Goal: Information Seeking & Learning: Learn about a topic

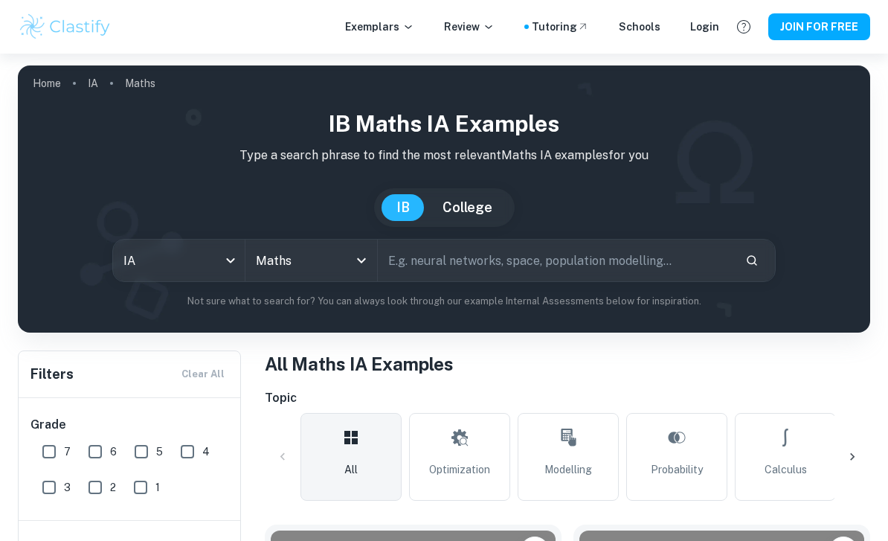
click at [625, 259] on input "text" at bounding box center [555, 260] width 355 height 42
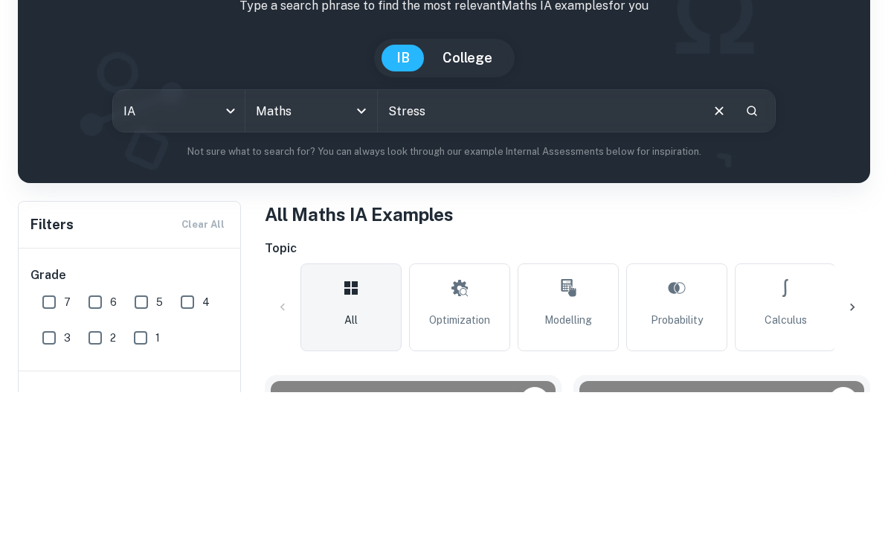
scroll to position [149, 0]
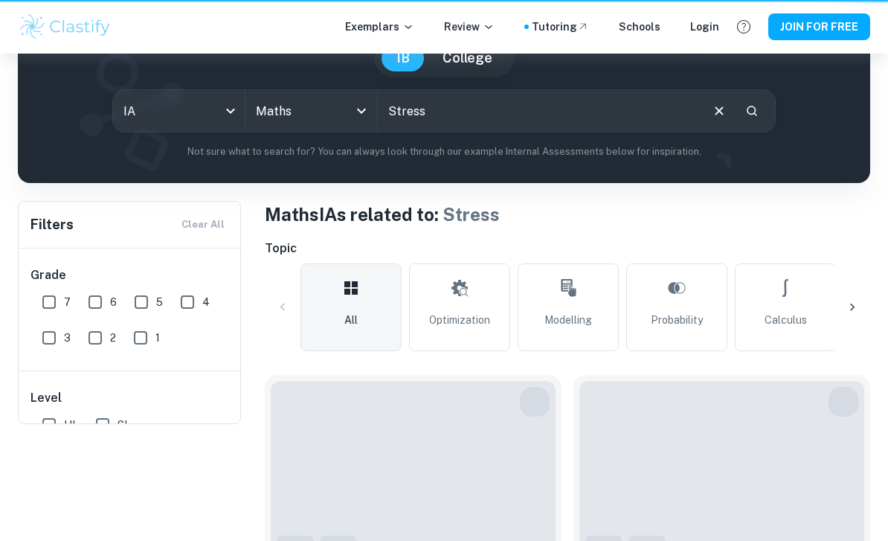
click at [579, 132] on input "Stress" at bounding box center [538, 111] width 321 height 42
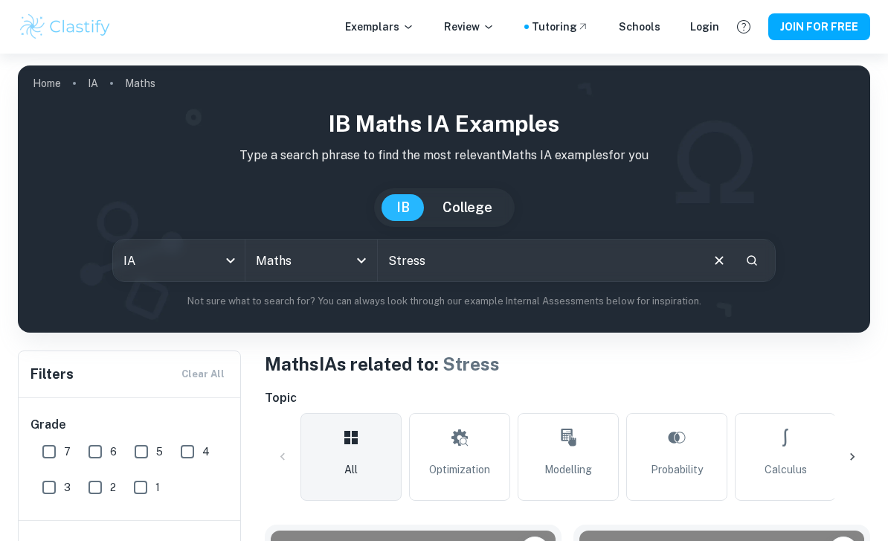
click at [552, 265] on input "Stress" at bounding box center [538, 260] width 321 height 42
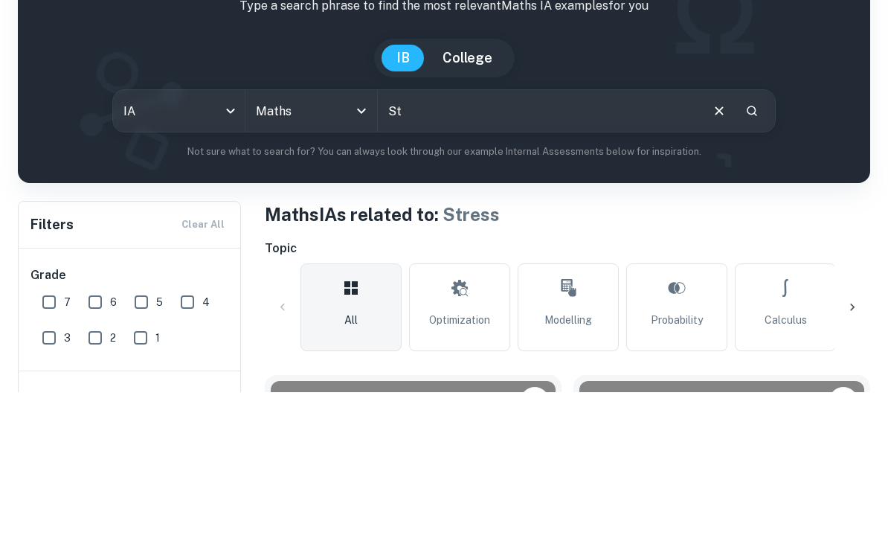
type input "S"
type input "GPA"
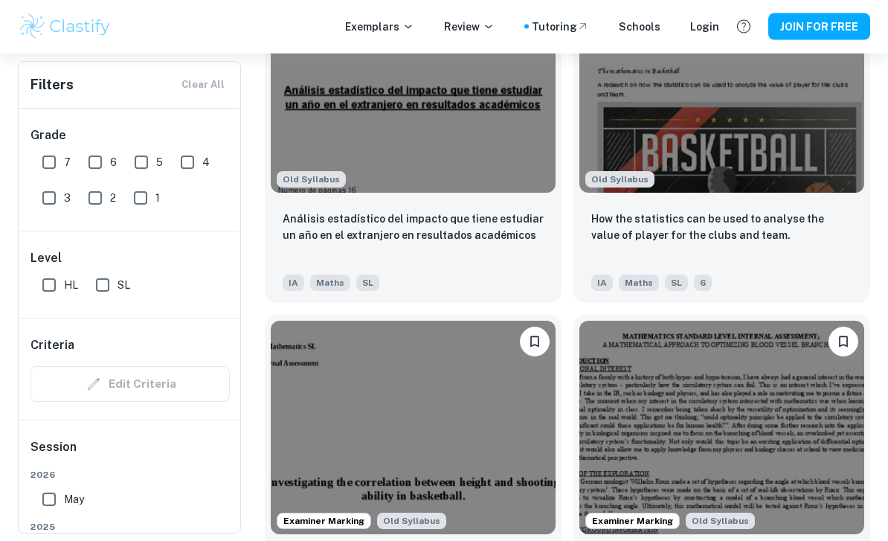
scroll to position [2600, 0]
click at [486, 260] on div "Análisis estadístico del impacto que tiene estudiar un año en el extranjero en …" at bounding box center [413, 235] width 261 height 51
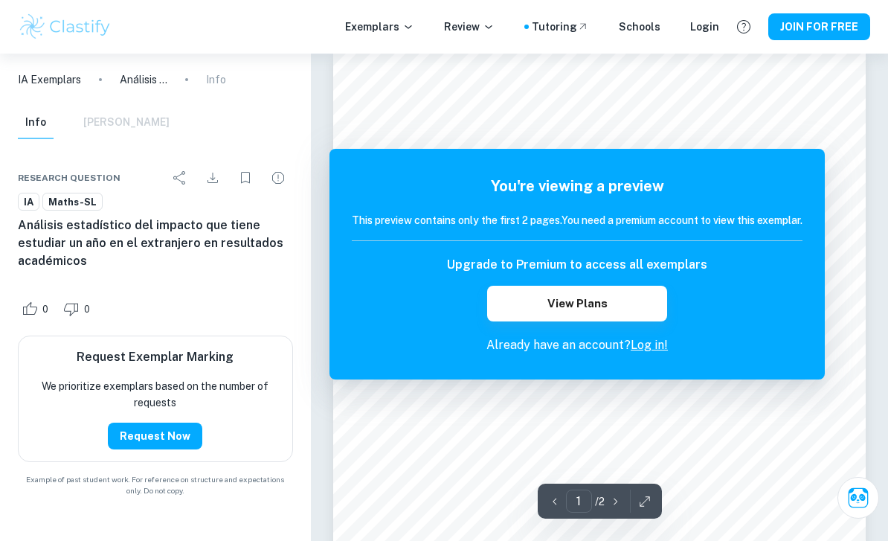
scroll to position [17, 0]
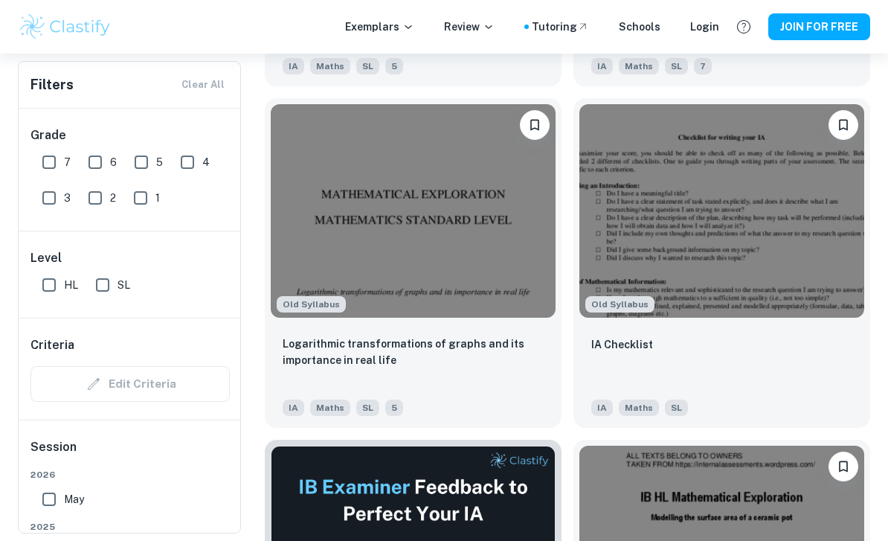
scroll to position [3188, 0]
